Goal: Task Accomplishment & Management: Complete application form

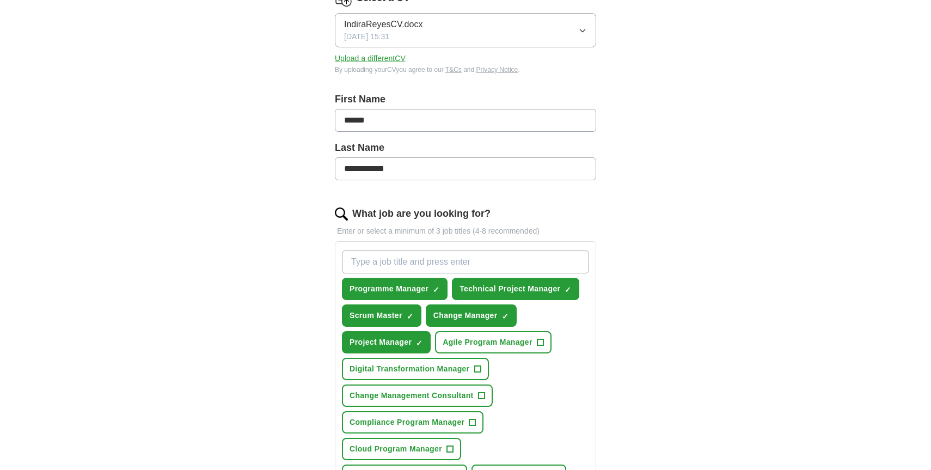
scroll to position [167, 0]
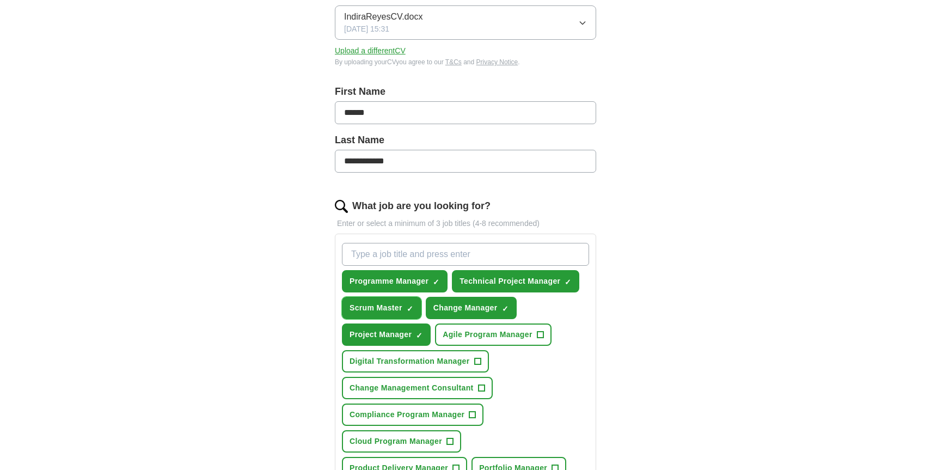
click at [0, 0] on span "×" at bounding box center [0, 0] width 0 height 0
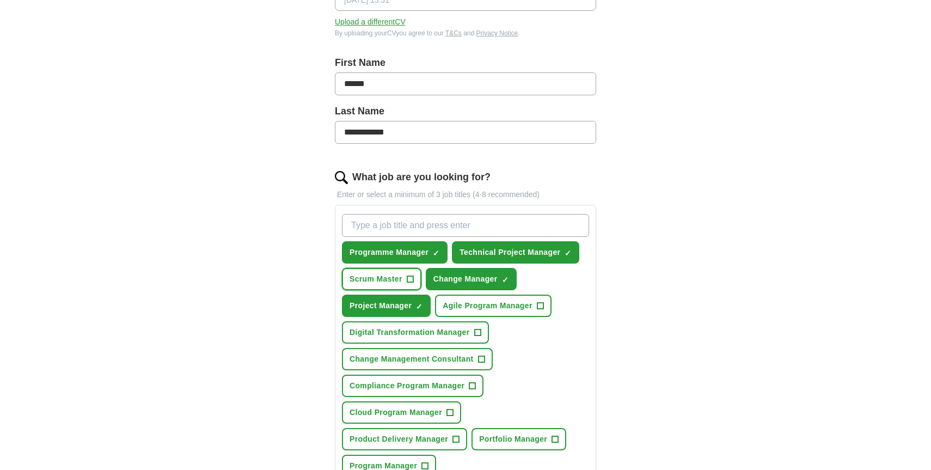
scroll to position [205, 0]
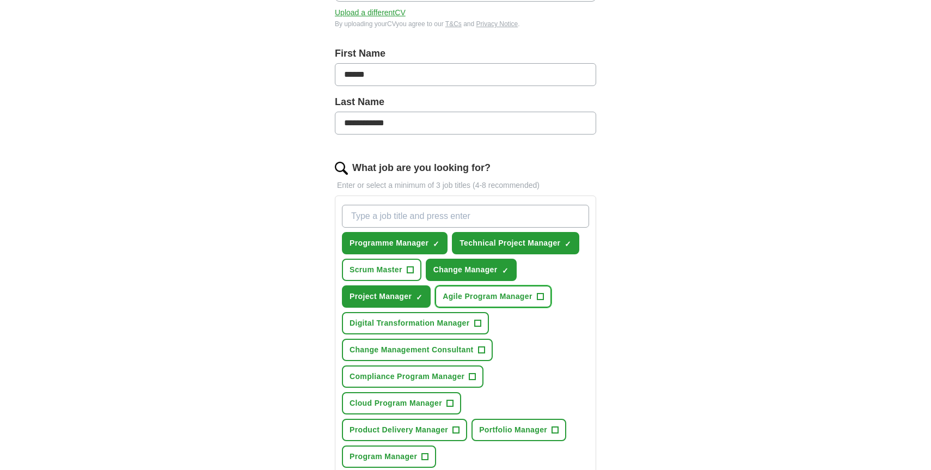
click at [543, 297] on span "+" at bounding box center [540, 296] width 7 height 9
click at [482, 321] on button "Digital Transformation Manager +" at bounding box center [415, 323] width 147 height 22
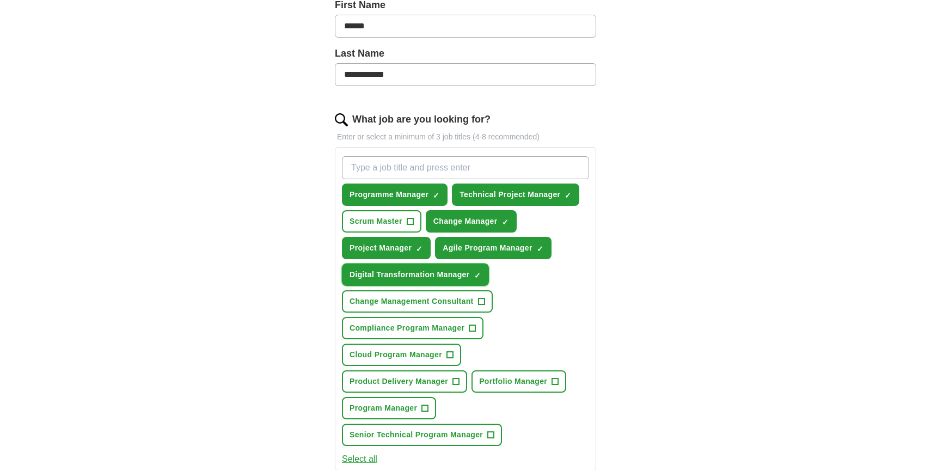
scroll to position [257, 0]
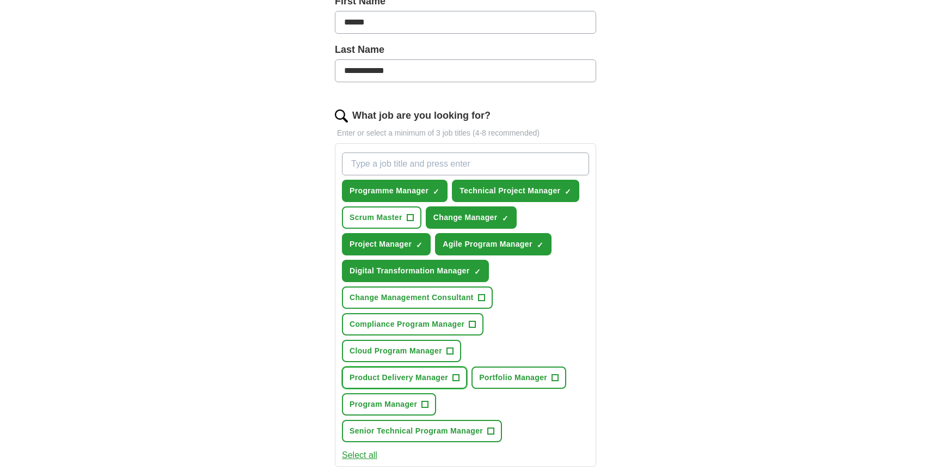
click at [459, 377] on span "+" at bounding box center [456, 377] width 7 height 9
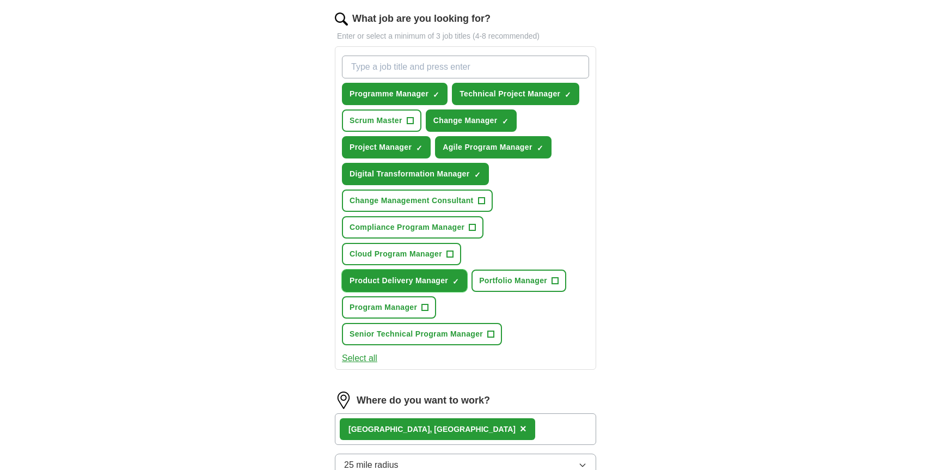
scroll to position [359, 0]
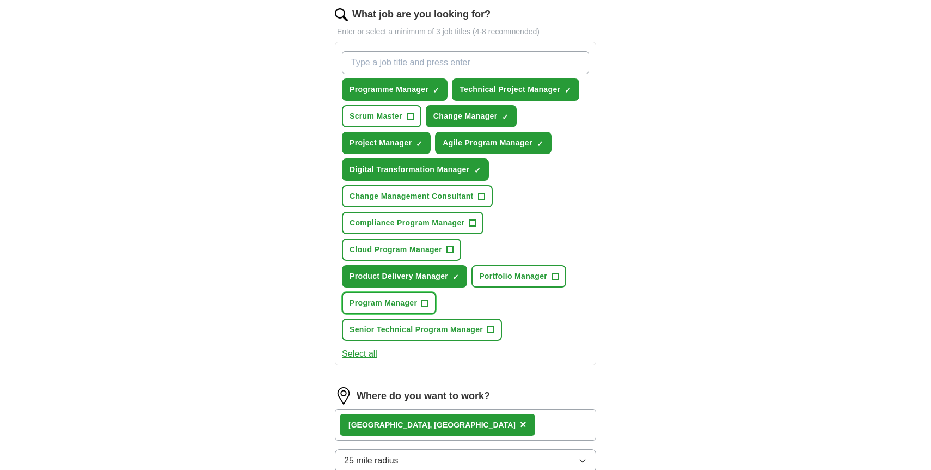
click at [432, 301] on button "Program Manager +" at bounding box center [389, 303] width 94 height 22
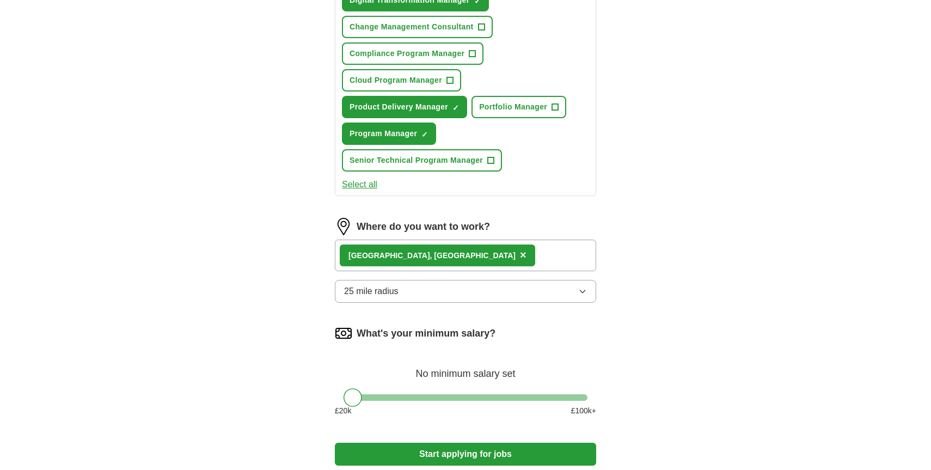
click at [479, 296] on button "25 mile radius" at bounding box center [465, 291] width 261 height 23
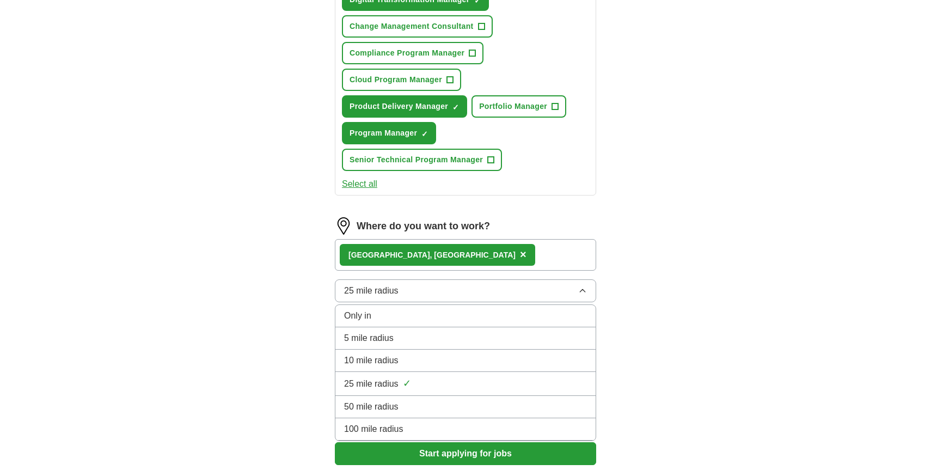
scroll to position [530, 0]
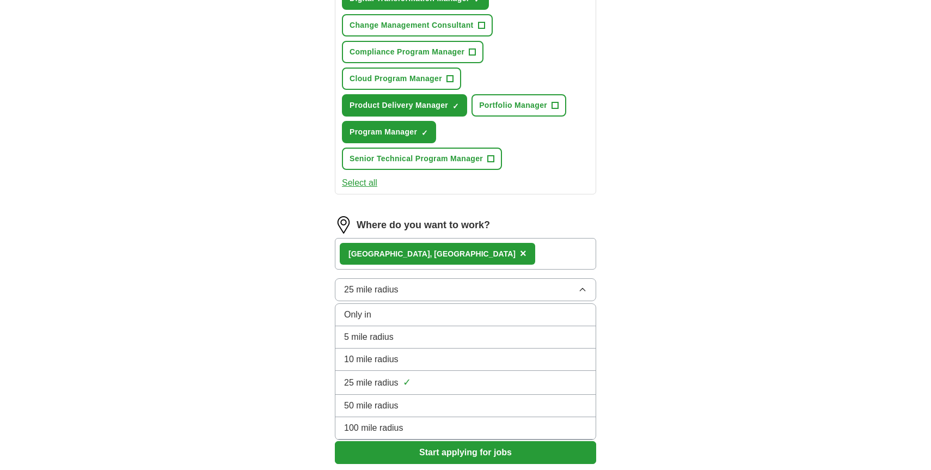
click at [436, 360] on div "10 mile radius" at bounding box center [465, 359] width 243 height 13
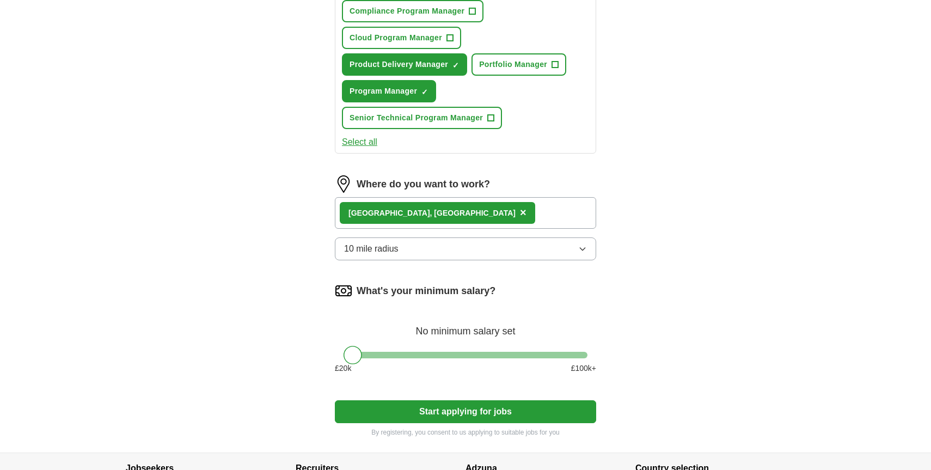
scroll to position [577, 0]
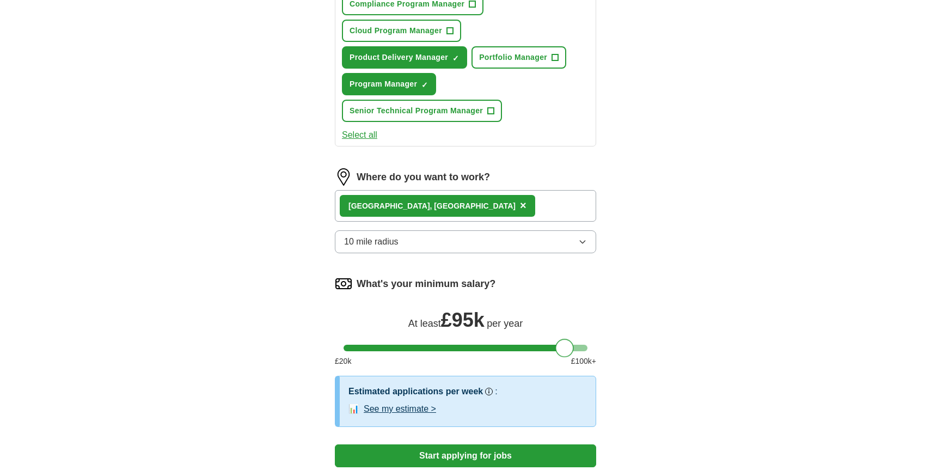
drag, startPoint x: 354, startPoint y: 347, endPoint x: 565, endPoint y: 354, distance: 210.7
click at [565, 354] on div at bounding box center [564, 347] width 19 height 19
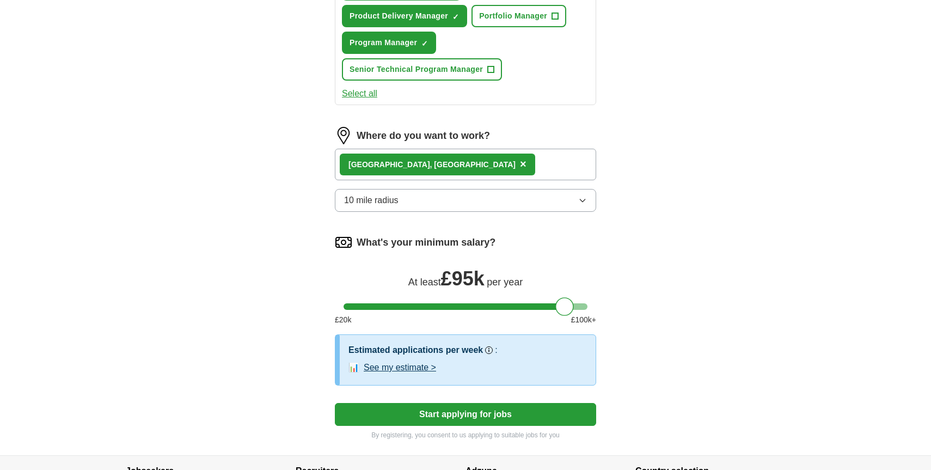
scroll to position [630, 0]
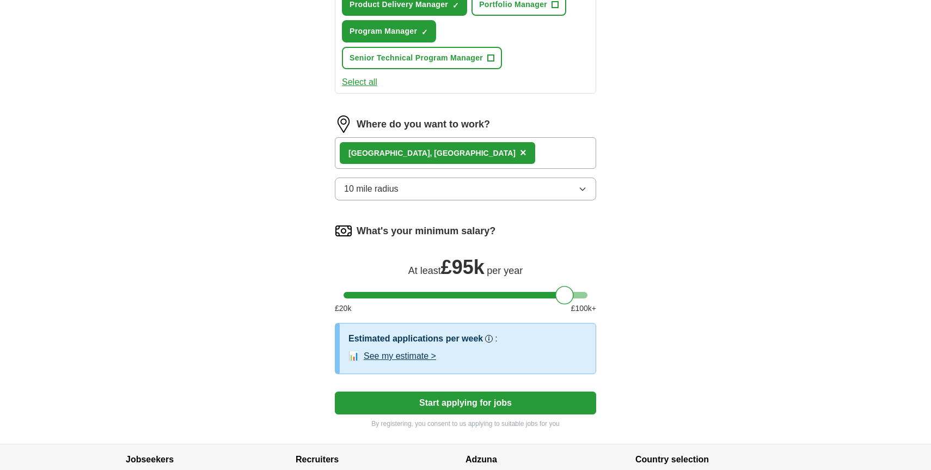
click at [430, 356] on button "See my estimate >" at bounding box center [400, 355] width 72 height 13
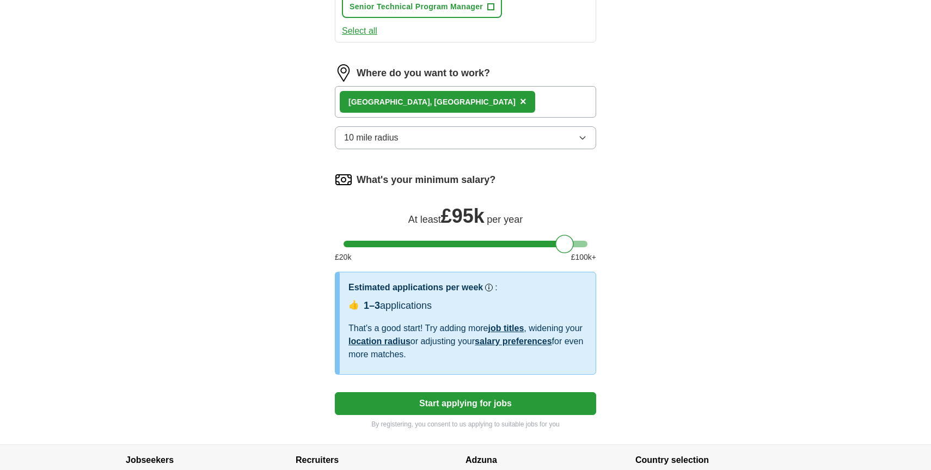
scroll to position [683, 0]
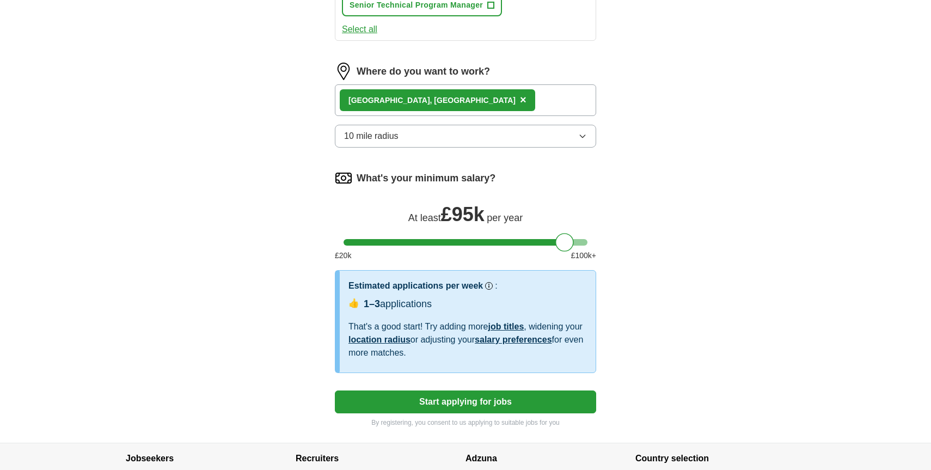
click at [493, 401] on button "Start applying for jobs" at bounding box center [465, 401] width 261 height 23
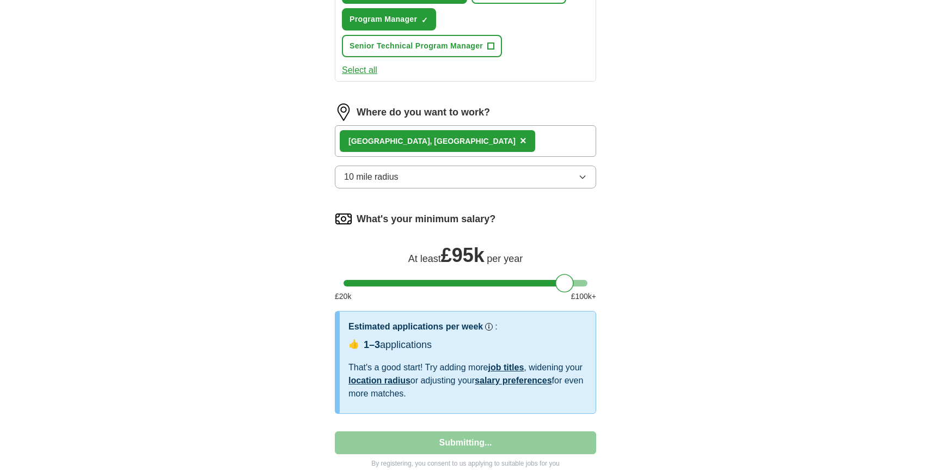
select select "**"
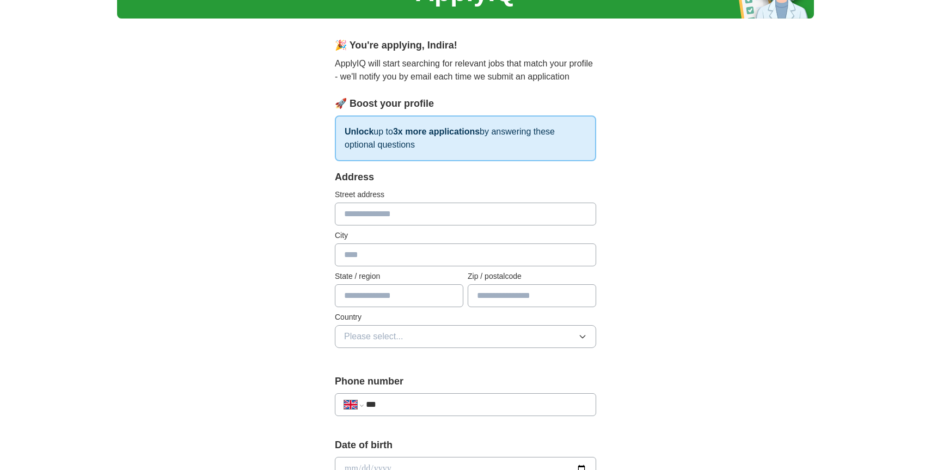
scroll to position [70, 0]
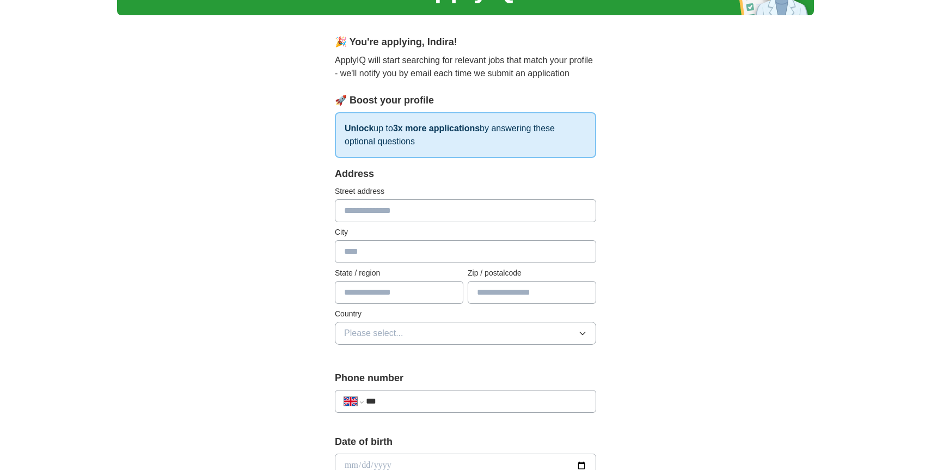
click at [432, 217] on input "text" at bounding box center [465, 210] width 261 height 23
type input "**********"
type input "******"
click at [407, 332] on button "Please select..." at bounding box center [465, 333] width 261 height 23
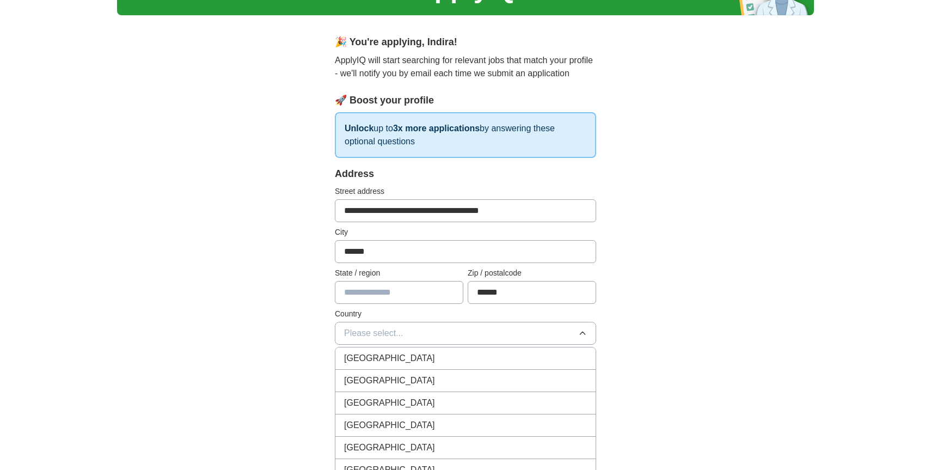
click at [405, 354] on span "[GEOGRAPHIC_DATA]" at bounding box center [389, 358] width 91 height 13
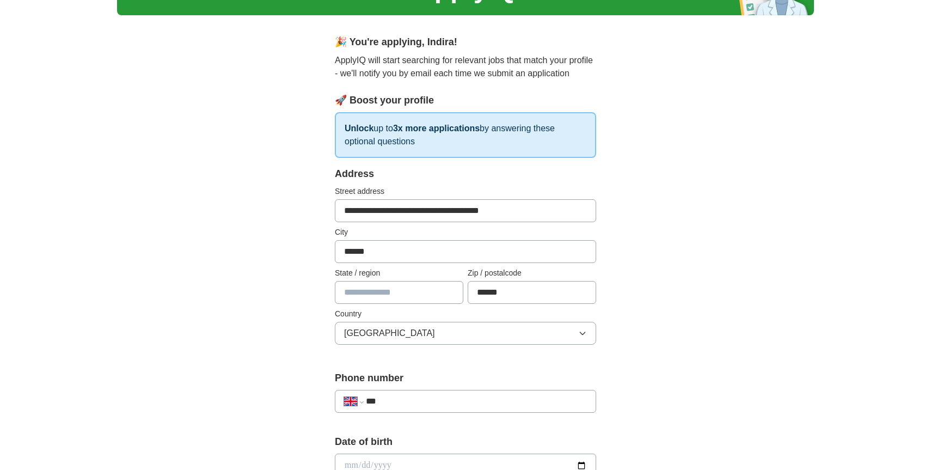
click at [416, 401] on input "***" at bounding box center [476, 401] width 221 height 13
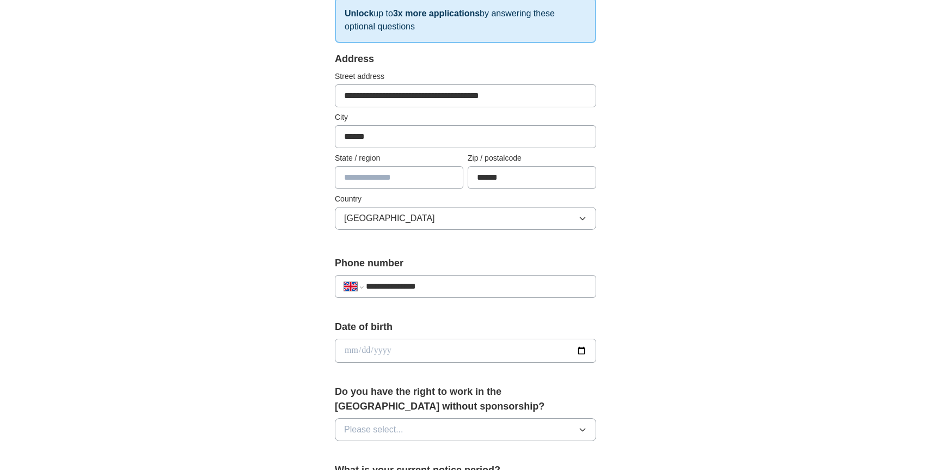
scroll to position [187, 0]
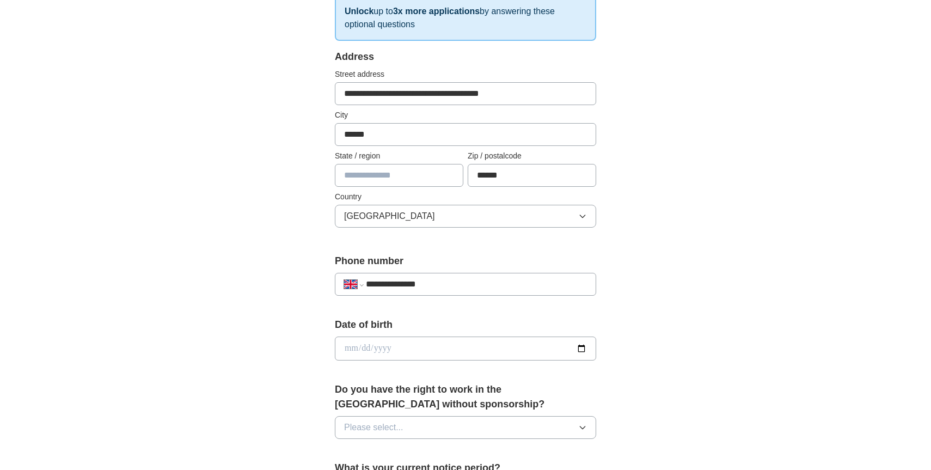
type input "**********"
click at [347, 348] on input "date" at bounding box center [465, 348] width 261 height 24
type input "**********"
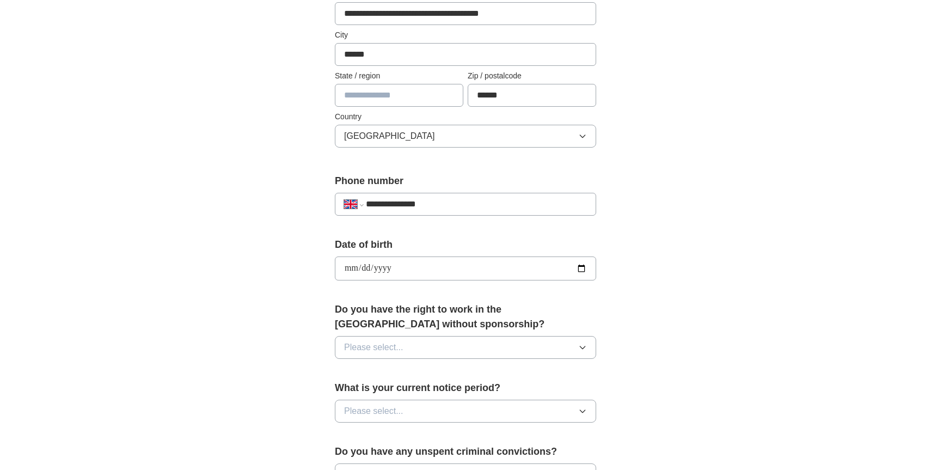
scroll to position [270, 0]
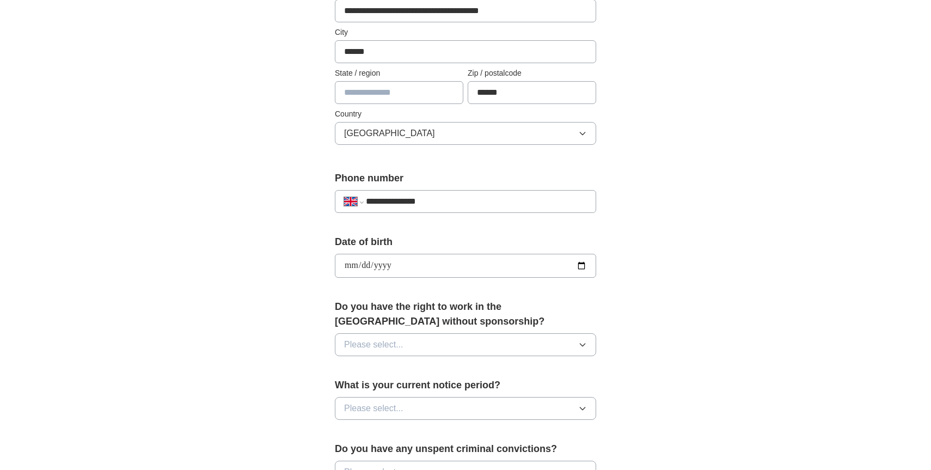
click at [371, 346] on span "Please select..." at bounding box center [373, 344] width 59 height 13
click at [367, 374] on div "Yes" at bounding box center [465, 369] width 243 height 13
click at [301, 389] on div "**********" at bounding box center [465, 281] width 348 height 915
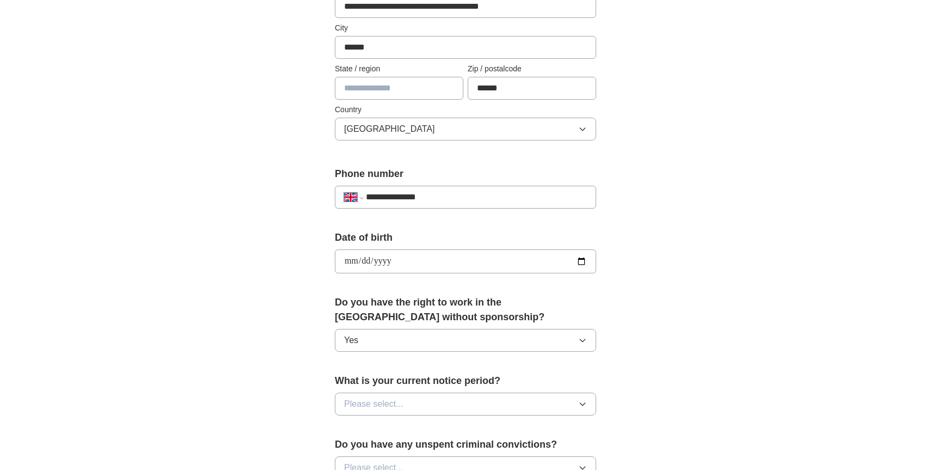
click at [365, 399] on span "Please select..." at bounding box center [373, 403] width 59 height 13
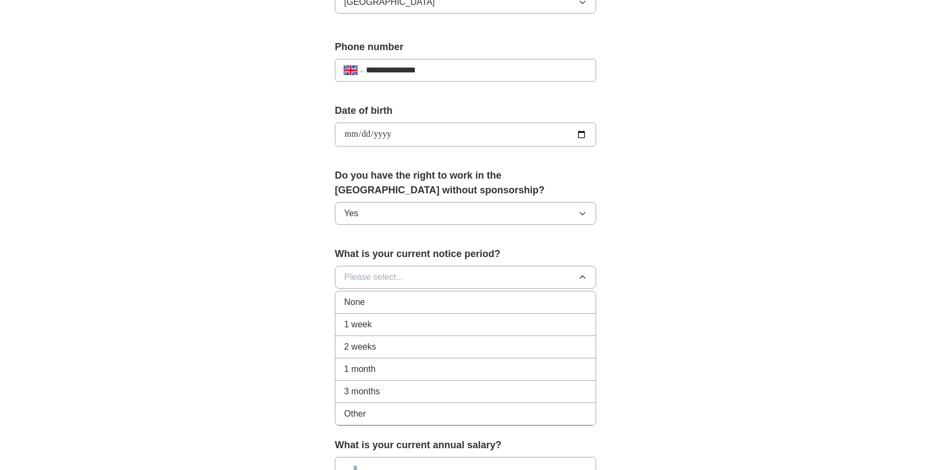
click at [371, 389] on span "3 months" at bounding box center [362, 391] width 36 height 13
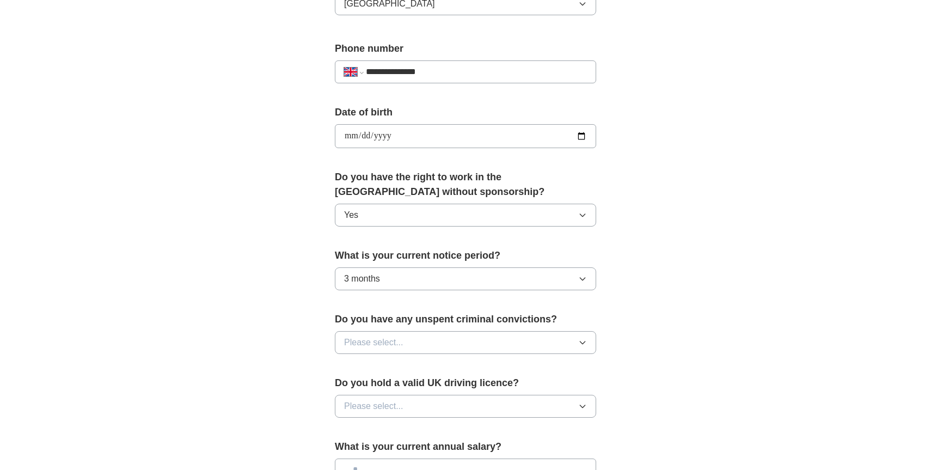
click at [305, 376] on div "**********" at bounding box center [465, 152] width 348 height 915
click at [418, 346] on button "Please select..." at bounding box center [465, 342] width 261 height 23
click at [384, 388] on div "No" at bounding box center [465, 389] width 243 height 13
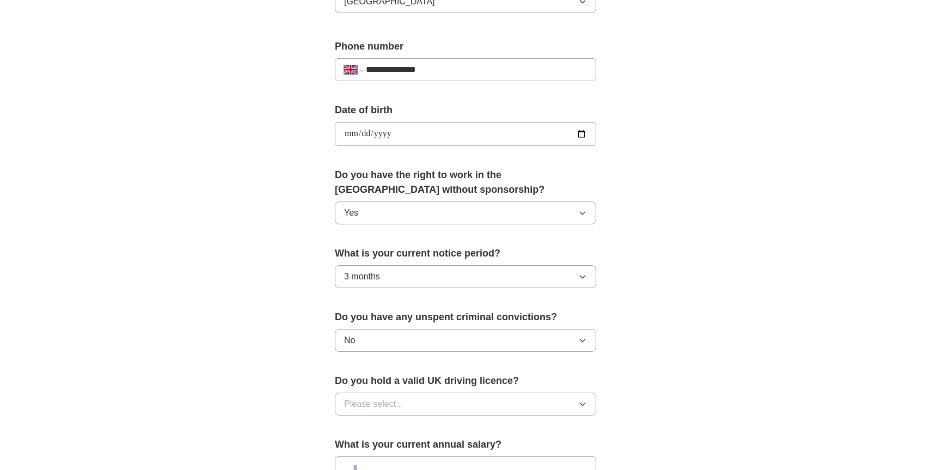
click at [298, 383] on div "**********" at bounding box center [465, 150] width 348 height 915
click at [390, 403] on span "Please select..." at bounding box center [373, 403] width 59 height 13
click at [366, 448] on div "No" at bounding box center [465, 450] width 243 height 13
click at [273, 413] on div "**********" at bounding box center [465, 120] width 697 height 976
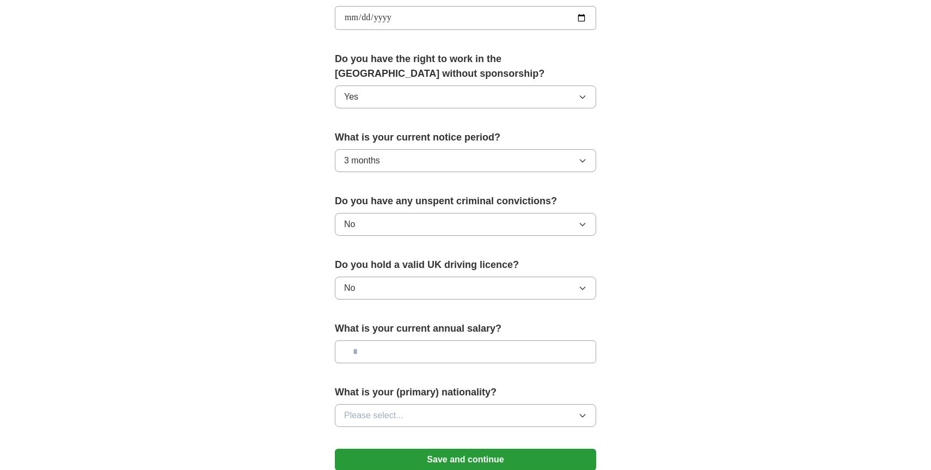
scroll to position [543, 0]
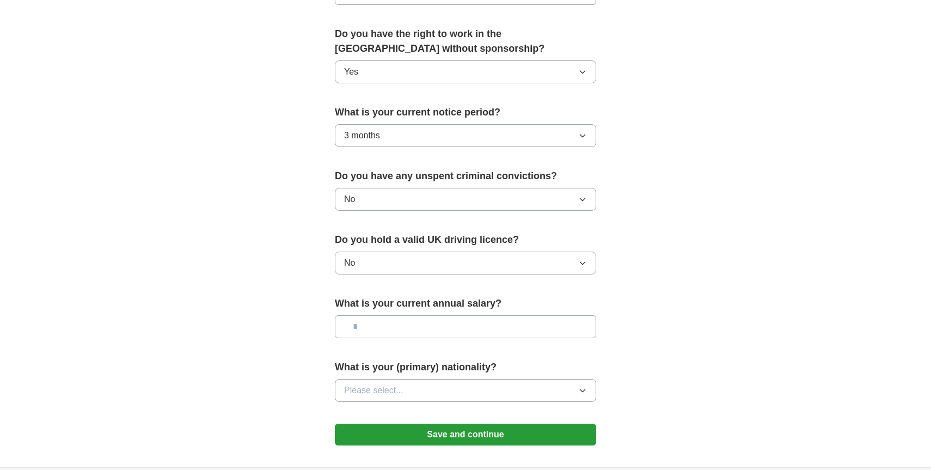
click at [389, 327] on input "text" at bounding box center [465, 326] width 261 height 23
type input "*******"
click at [403, 390] on button "Please select..." at bounding box center [465, 390] width 261 height 23
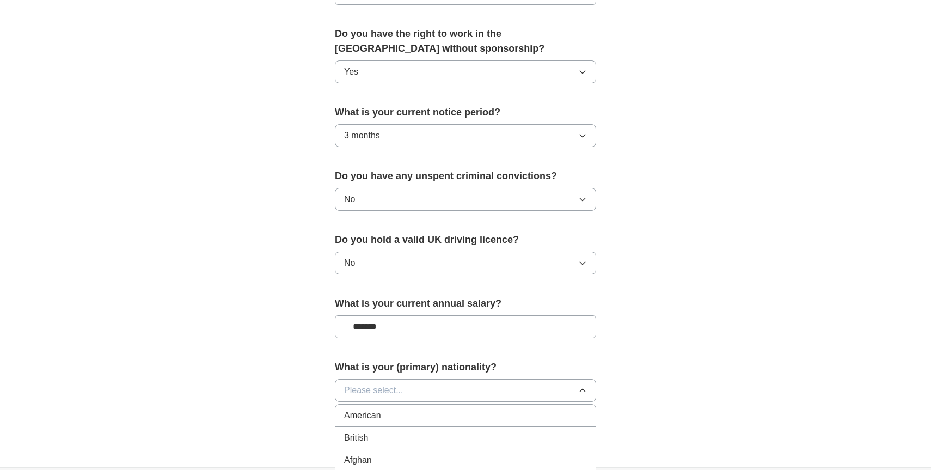
click at [390, 433] on div "British" at bounding box center [465, 437] width 243 height 13
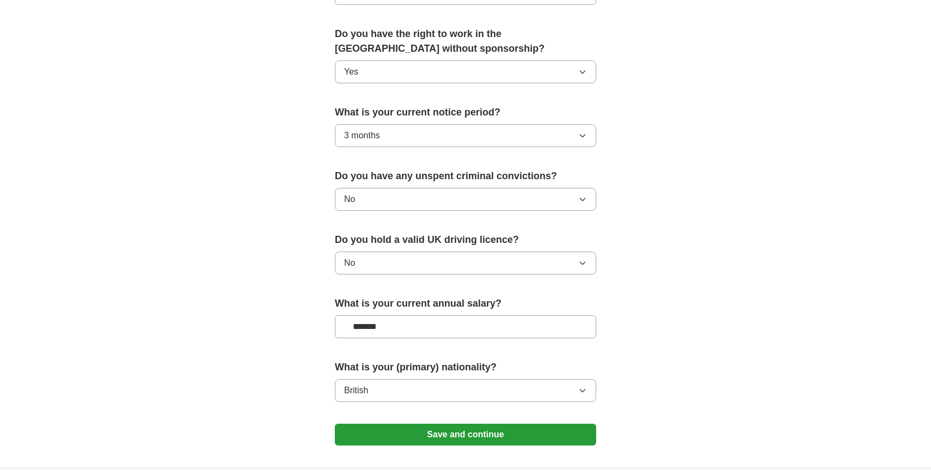
click at [304, 417] on div "**********" at bounding box center [465, 9] width 348 height 915
click at [491, 429] on button "Save and continue" at bounding box center [465, 434] width 261 height 22
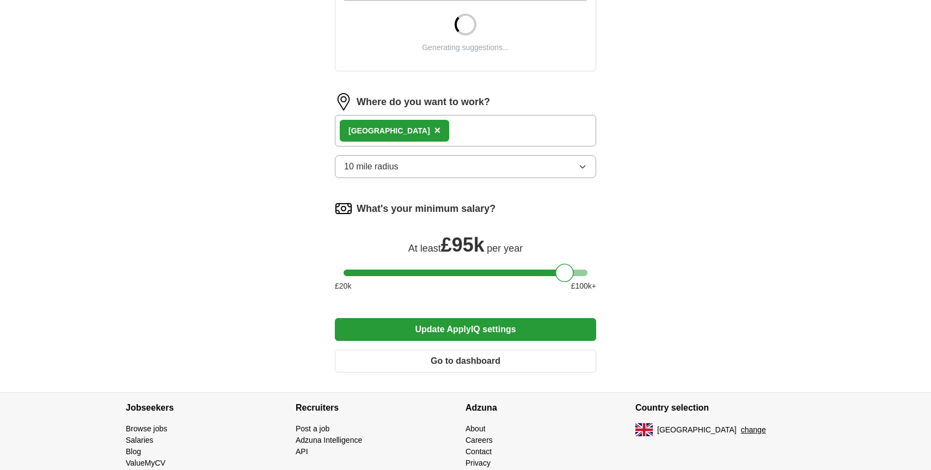
scroll to position [434, 0]
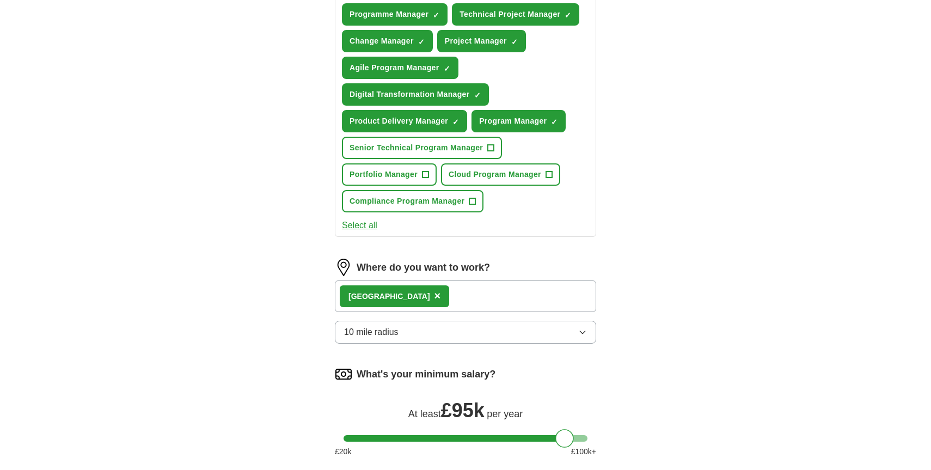
click at [567, 274] on div "Where do you want to work?" at bounding box center [465, 266] width 261 height 17
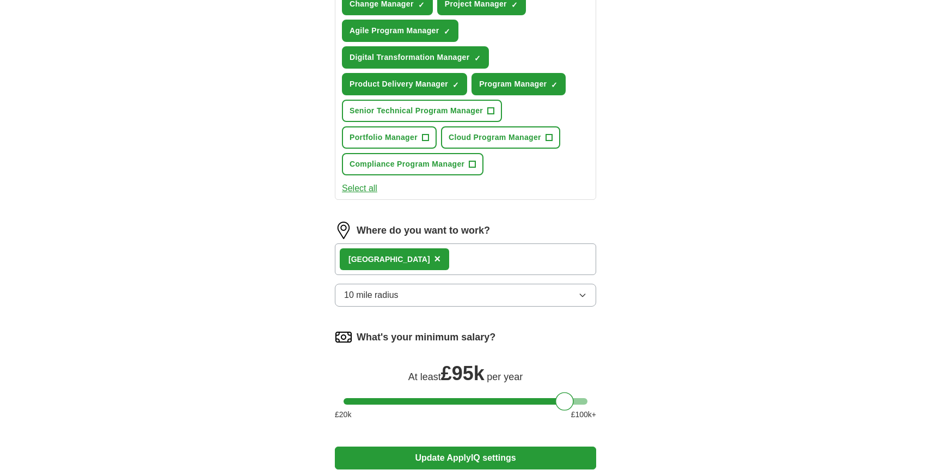
scroll to position [471, 0]
click at [477, 167] on button "Compliance Program Manager +" at bounding box center [412, 163] width 141 height 22
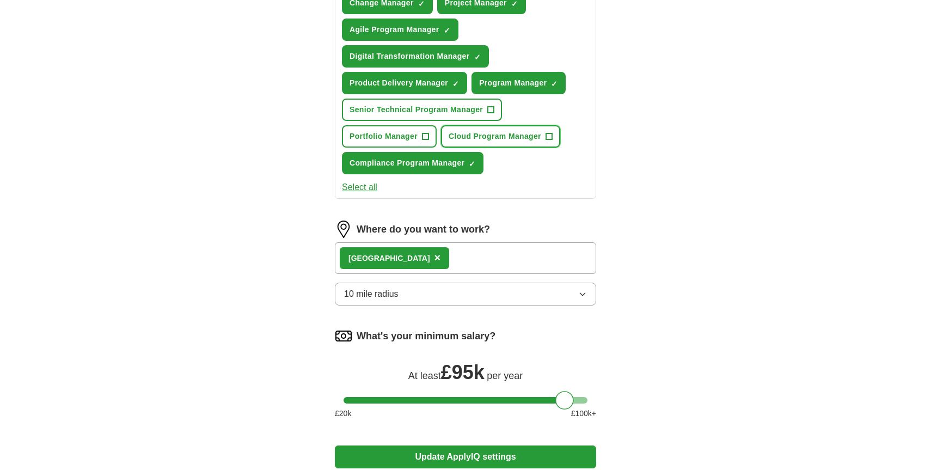
click at [548, 139] on span "+" at bounding box center [548, 136] width 7 height 9
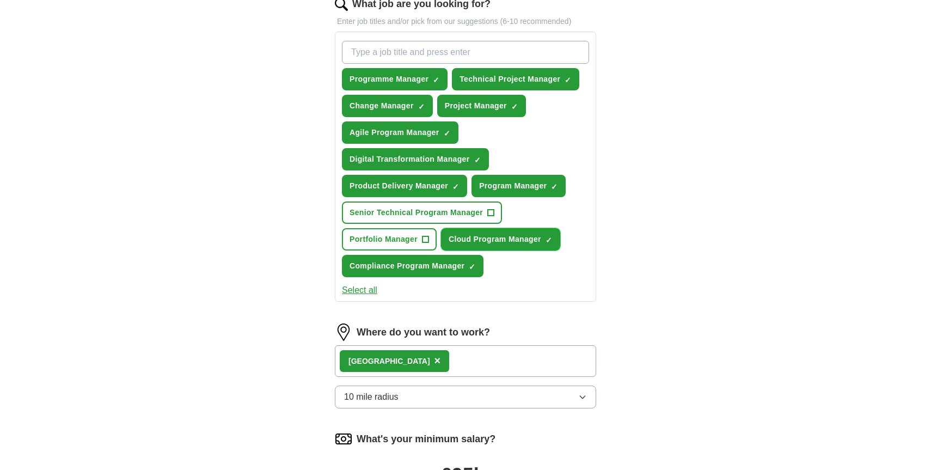
scroll to position [379, 0]
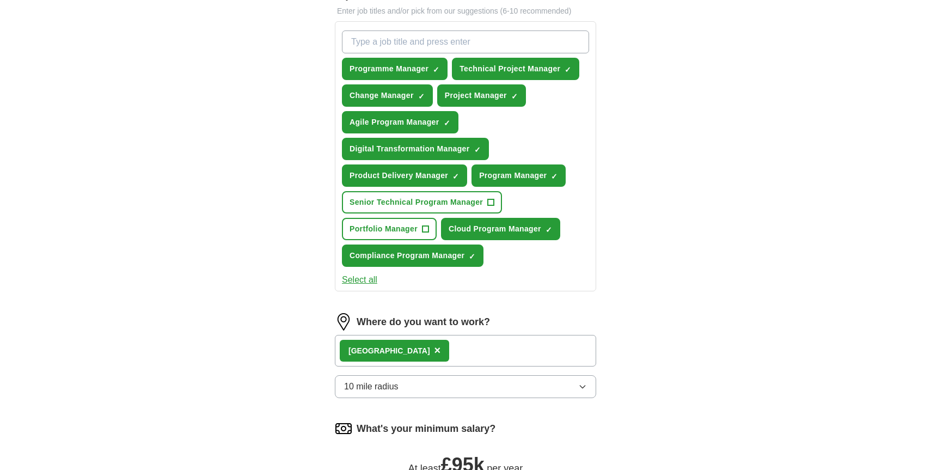
click at [458, 45] on input "What job are you looking for?" at bounding box center [465, 41] width 247 height 23
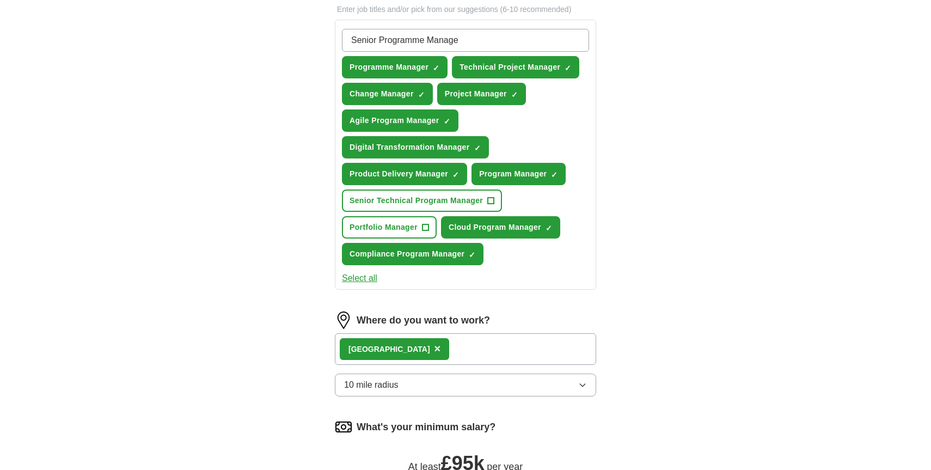
type input "Senior Programme Manager"
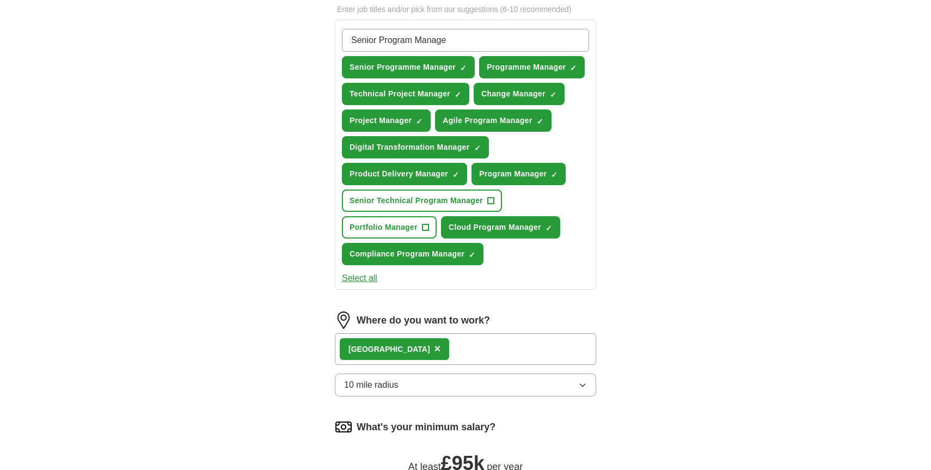
type input "Senior Program Manager"
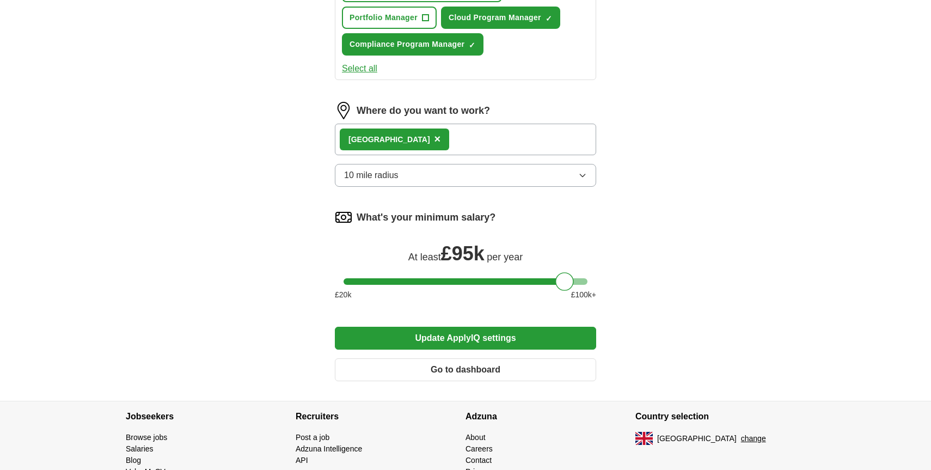
scroll to position [630, 0]
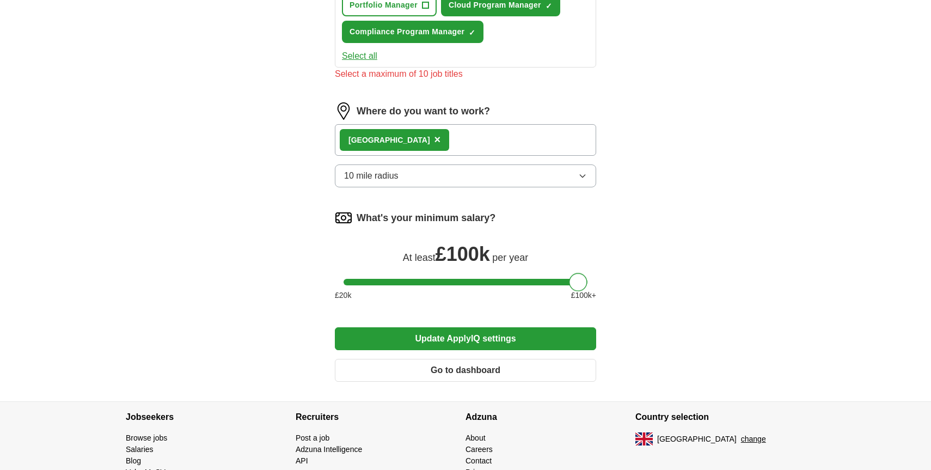
drag, startPoint x: 567, startPoint y: 270, endPoint x: 607, endPoint y: 270, distance: 40.3
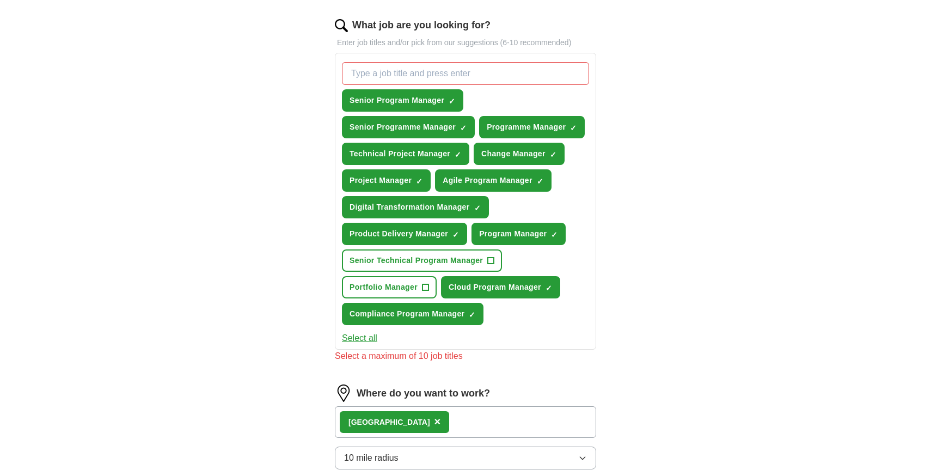
scroll to position [347, 0]
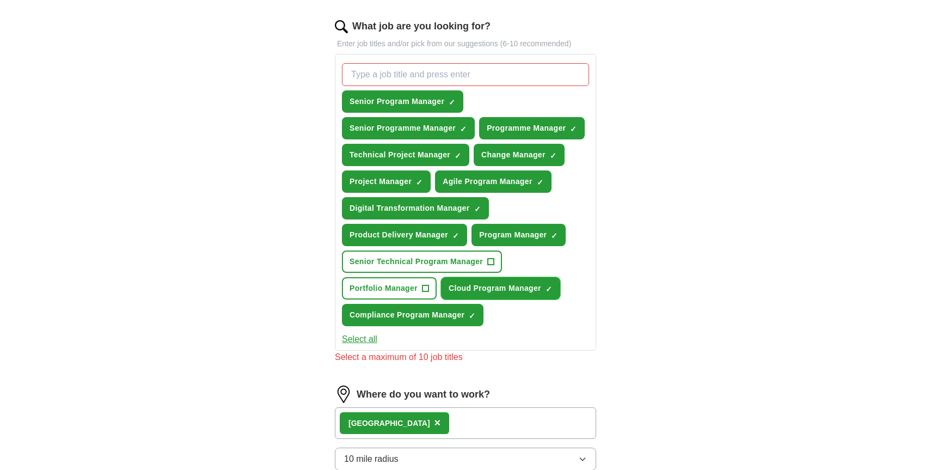
click at [0, 0] on span "×" at bounding box center [0, 0] width 0 height 0
click at [477, 314] on button "Compliance Program Manager ✓ ×" at bounding box center [412, 315] width 141 height 22
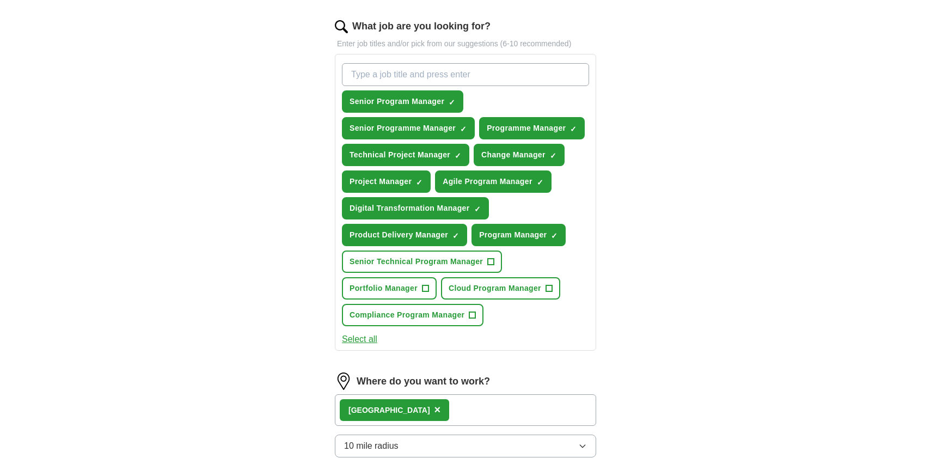
click at [666, 296] on div "**********" at bounding box center [465, 179] width 697 height 984
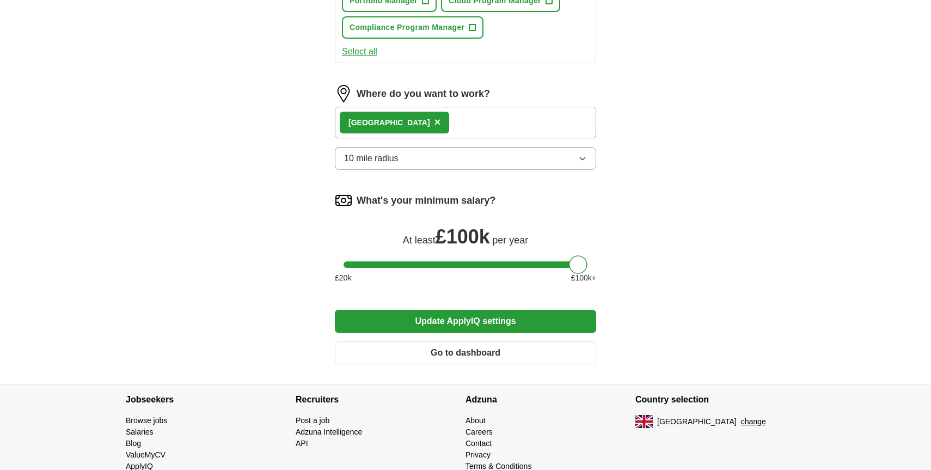
scroll to position [669, 0]
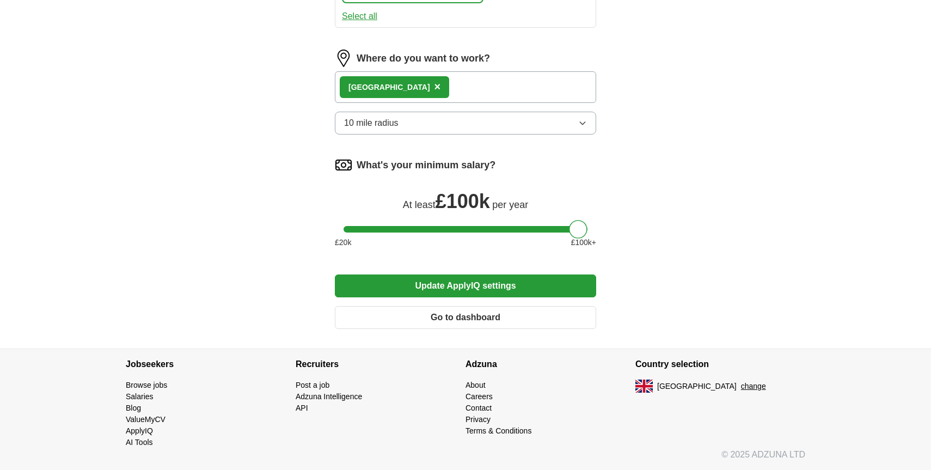
click at [513, 282] on button "Update ApplyIQ settings" at bounding box center [465, 285] width 261 height 23
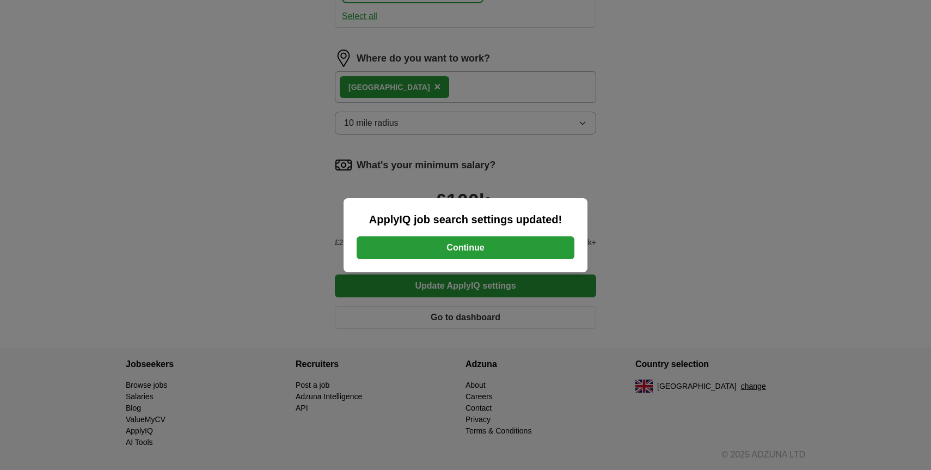
click at [490, 249] on button "Continue" at bounding box center [465, 247] width 218 height 23
